Goal: Task Accomplishment & Management: Manage account settings

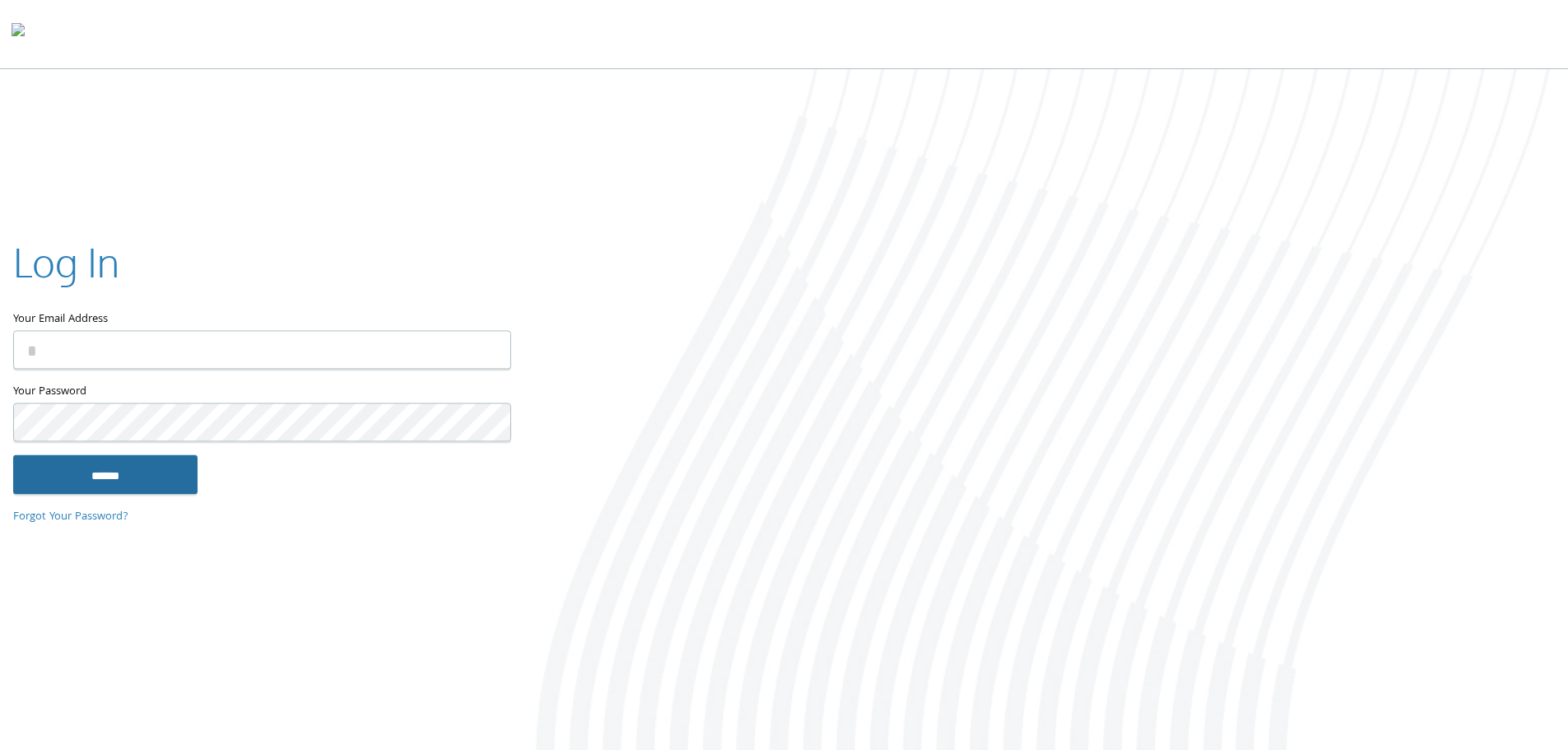
type input "**********"
click at [49, 462] on input "******" at bounding box center [105, 475] width 184 height 40
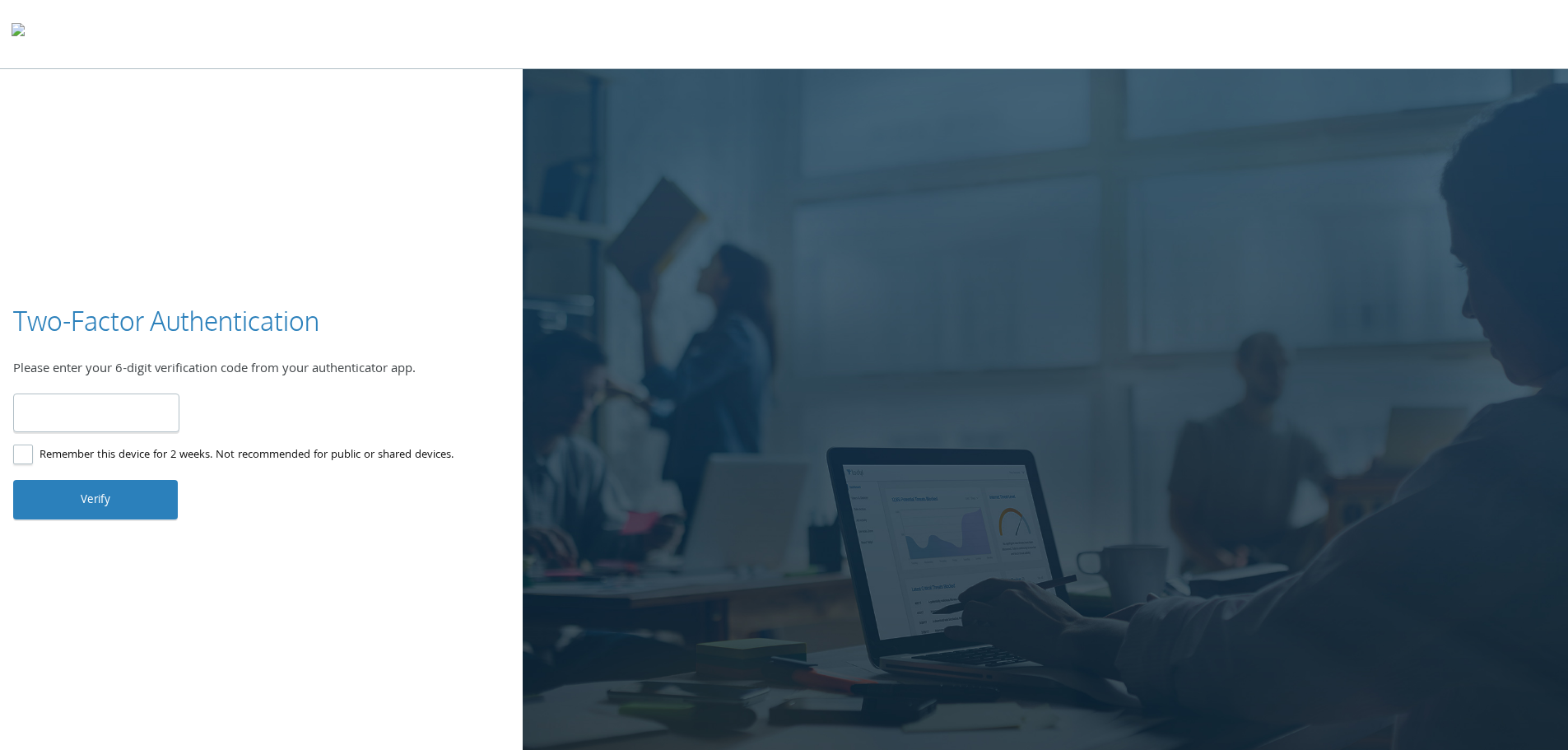
click at [92, 411] on input "number" at bounding box center [96, 412] width 166 height 39
type input "******"
